Goal: Task Accomplishment & Management: Manage account settings

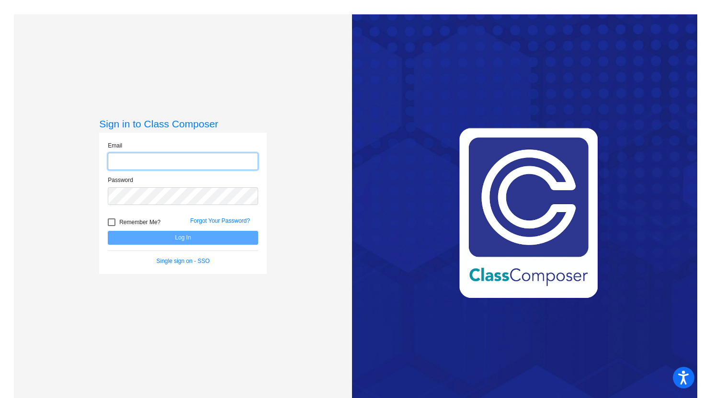
type input "[PERSON_NAME][EMAIL_ADDRESS][PERSON_NAME][DOMAIN_NAME]"
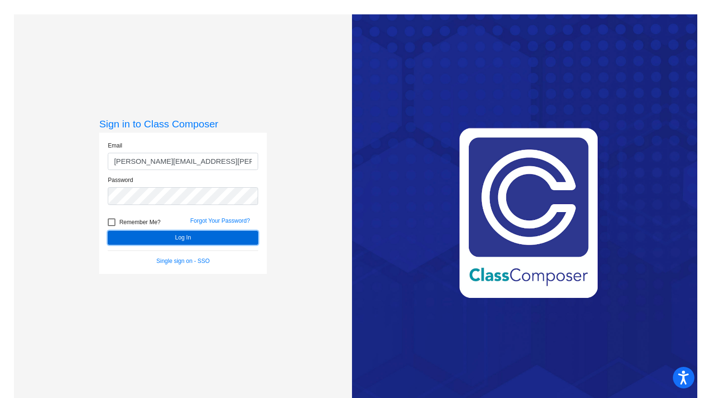
click at [203, 239] on button "Log In" at bounding box center [183, 238] width 150 height 14
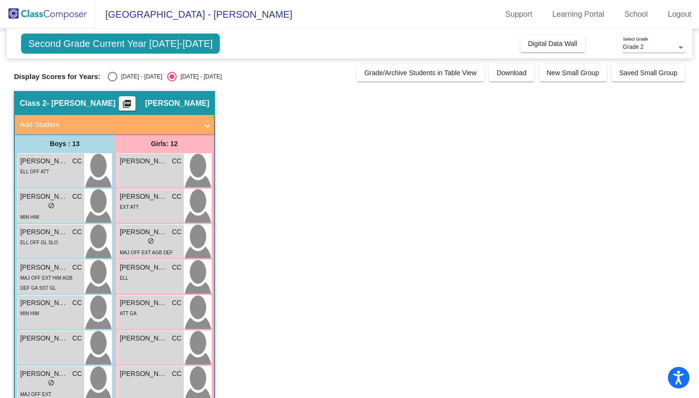
click at [110, 78] on div "Select an option" at bounding box center [113, 77] width 10 height 10
click at [112, 81] on input "[DATE] - [DATE]" at bounding box center [112, 81] width 0 height 0
radio input "true"
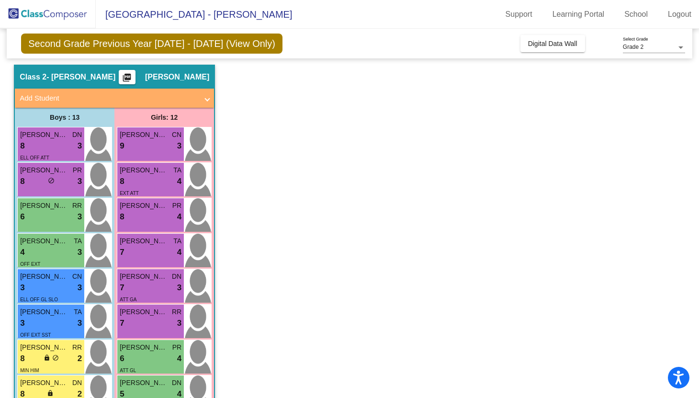
scroll to position [32, 0]
